Goal: Information Seeking & Learning: Learn about a topic

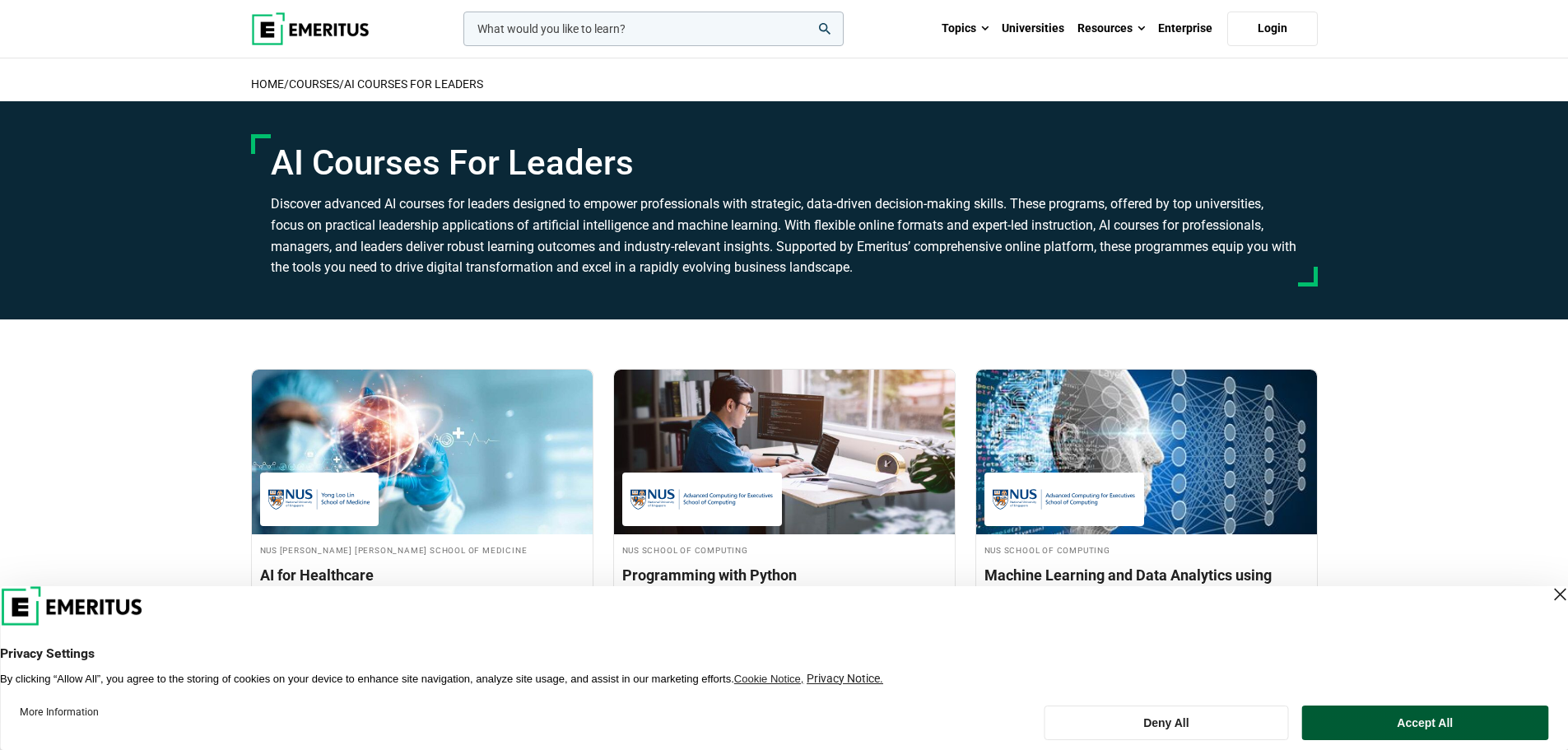
click at [1402, 721] on button "Accept All" at bounding box center [1424, 722] width 246 height 35
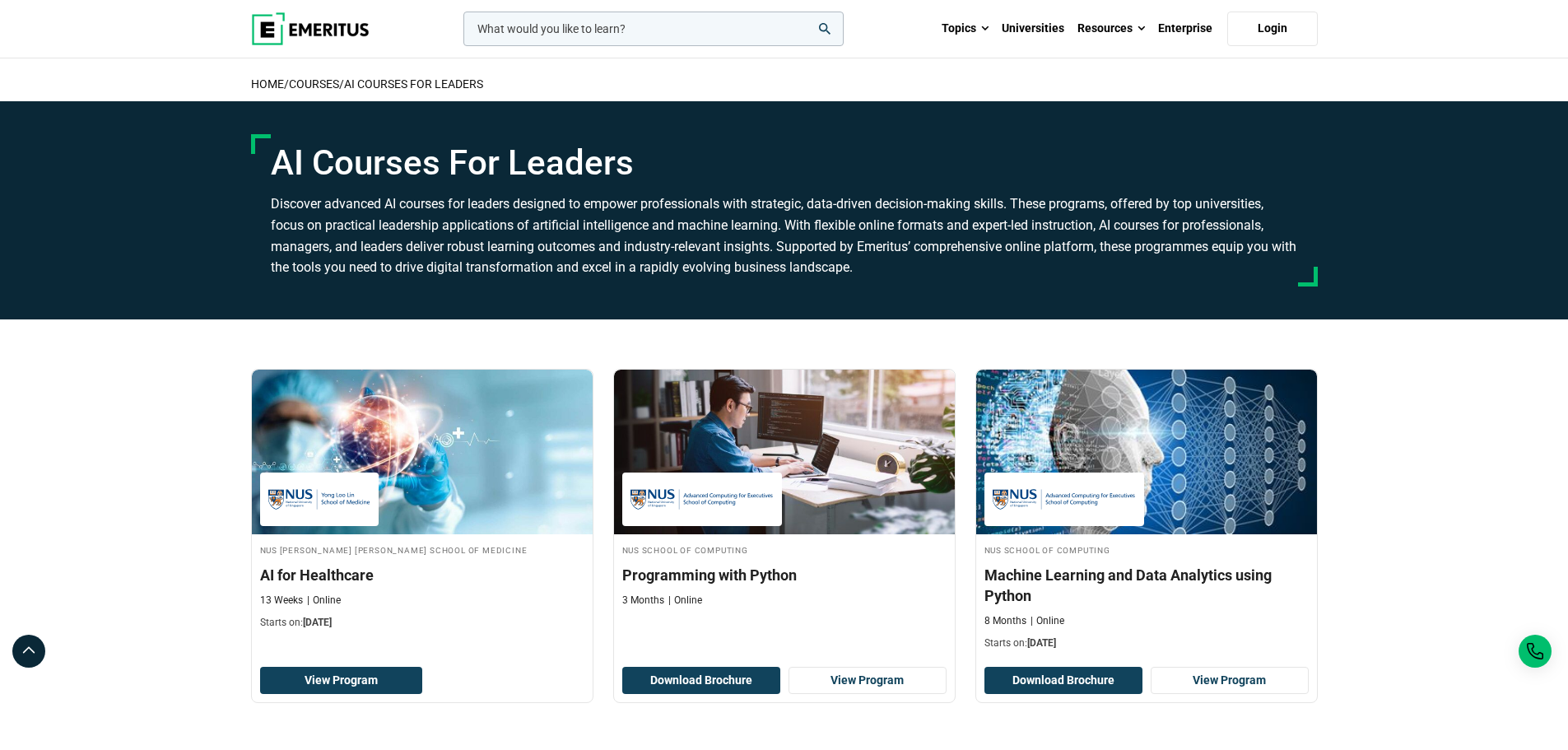
click at [400, 83] on link "AI Courses For Leaders" at bounding box center [413, 83] width 139 height 13
click at [319, 89] on link "COURSES" at bounding box center [314, 83] width 50 height 13
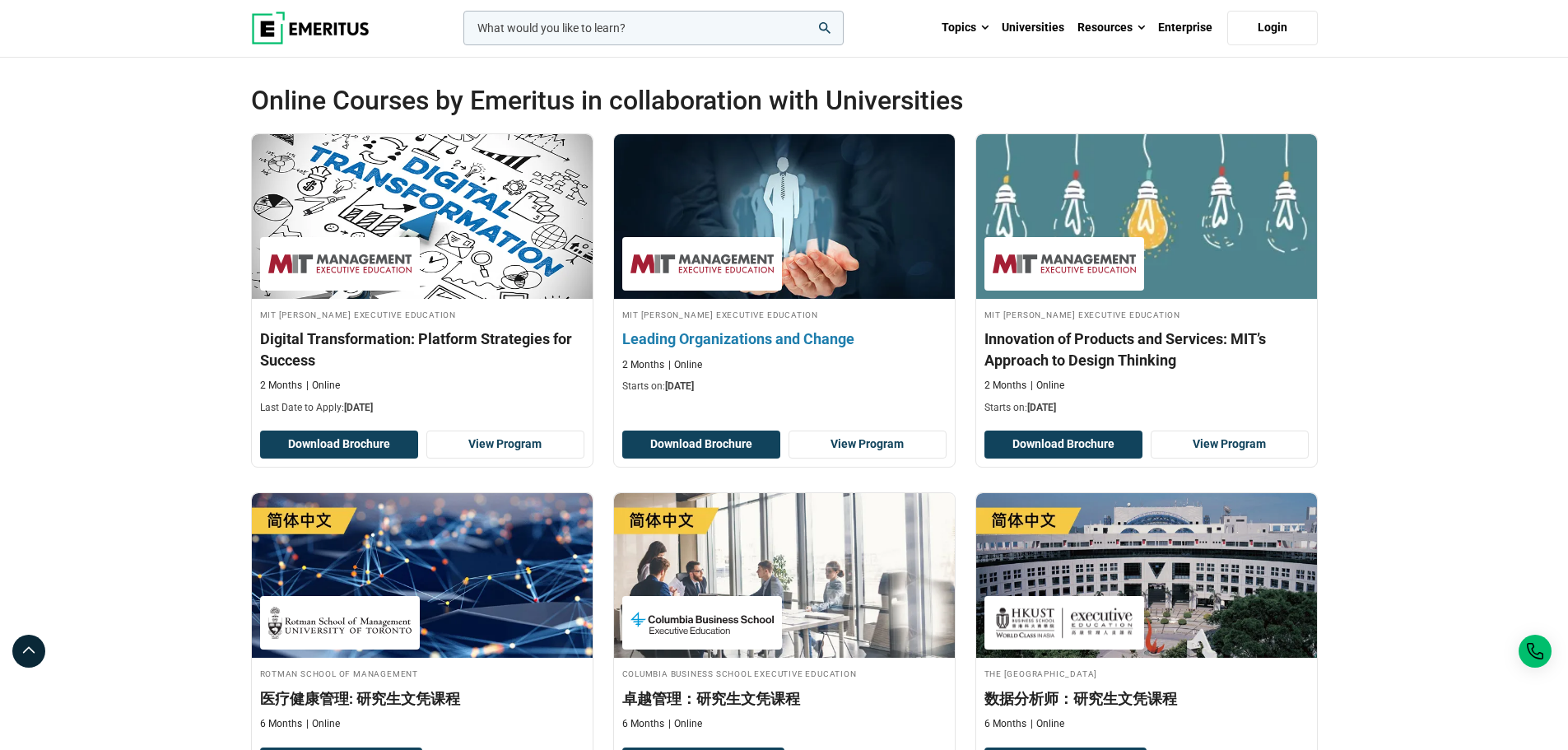
scroll to position [247, 0]
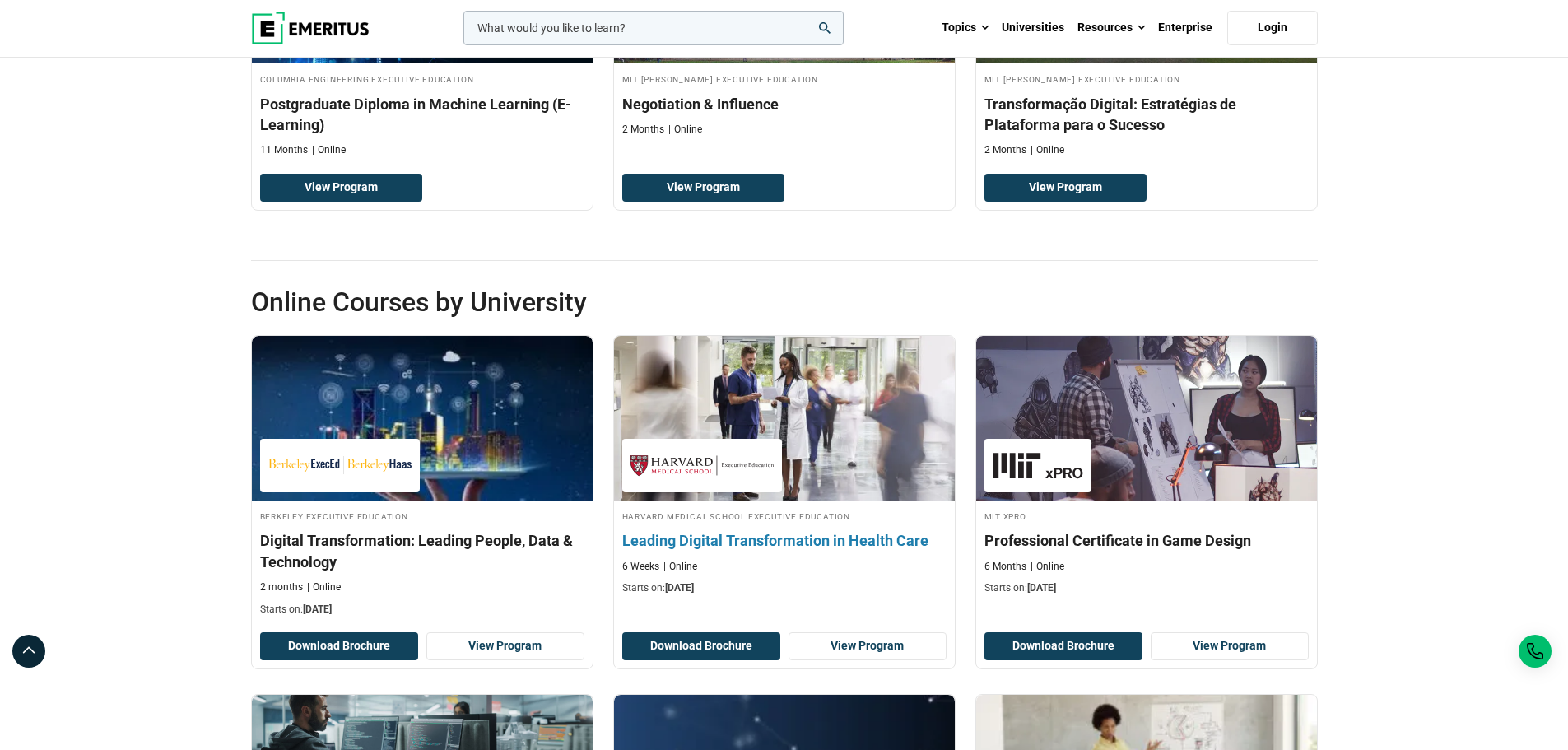
scroll to position [2058, 0]
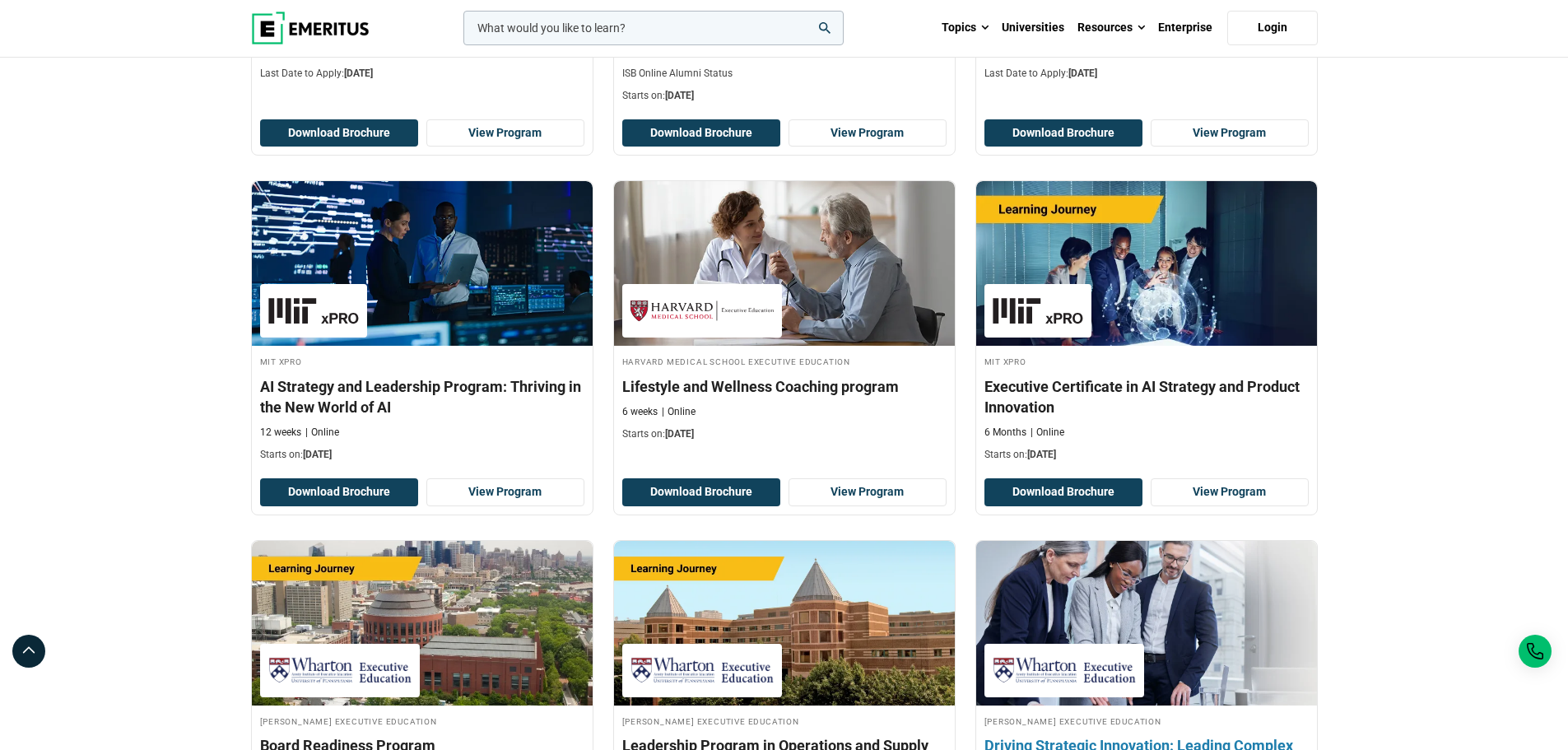
scroll to position [7328, 0]
